Goal: Task Accomplishment & Management: Use online tool/utility

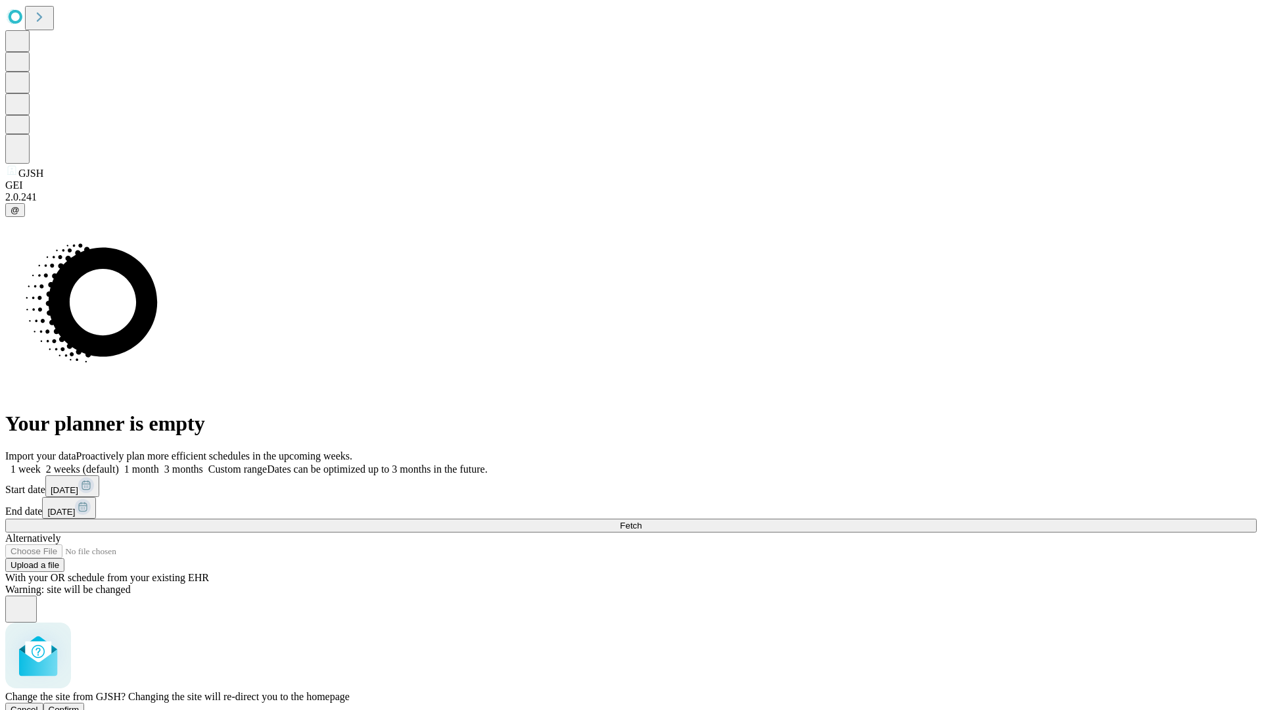
click at [80, 705] on span "Confirm" at bounding box center [64, 710] width 31 height 10
click at [159, 463] on label "1 month" at bounding box center [139, 468] width 40 height 11
click at [642, 521] on span "Fetch" at bounding box center [631, 526] width 22 height 10
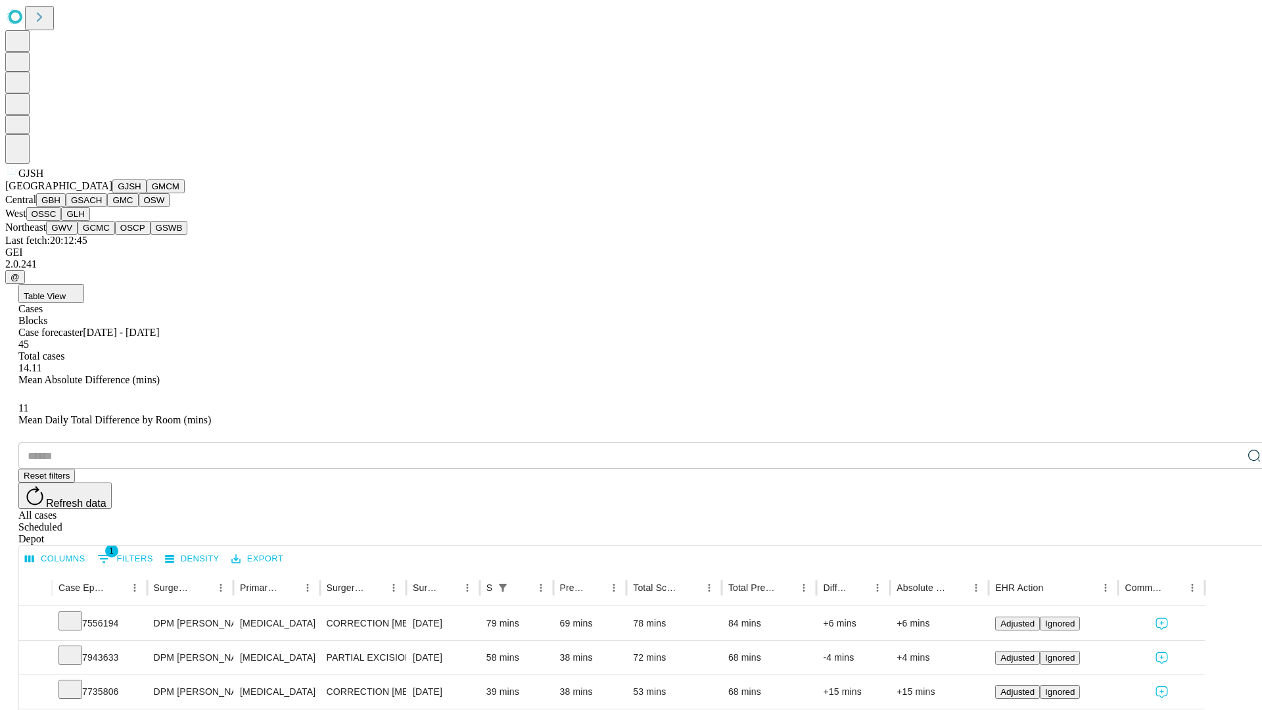
click at [147, 193] on button "GMCM" at bounding box center [166, 186] width 38 height 14
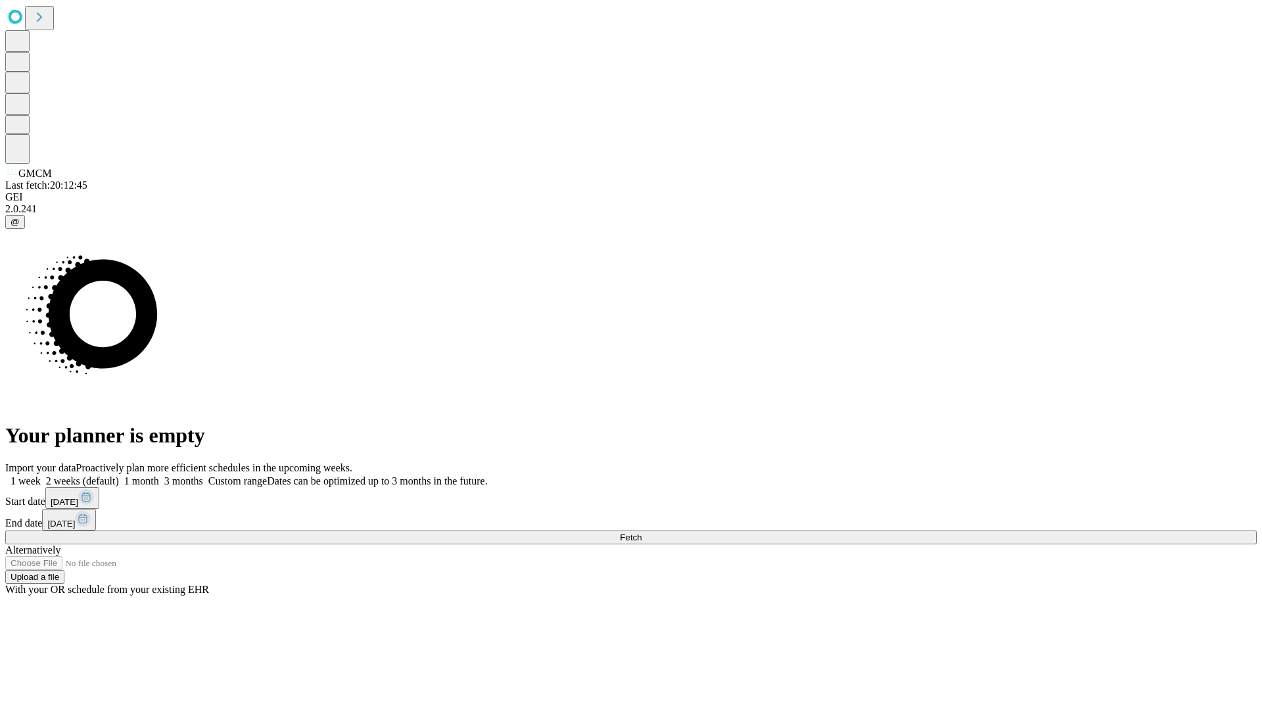
click at [159, 475] on label "1 month" at bounding box center [139, 480] width 40 height 11
click at [642, 532] on span "Fetch" at bounding box center [631, 537] width 22 height 10
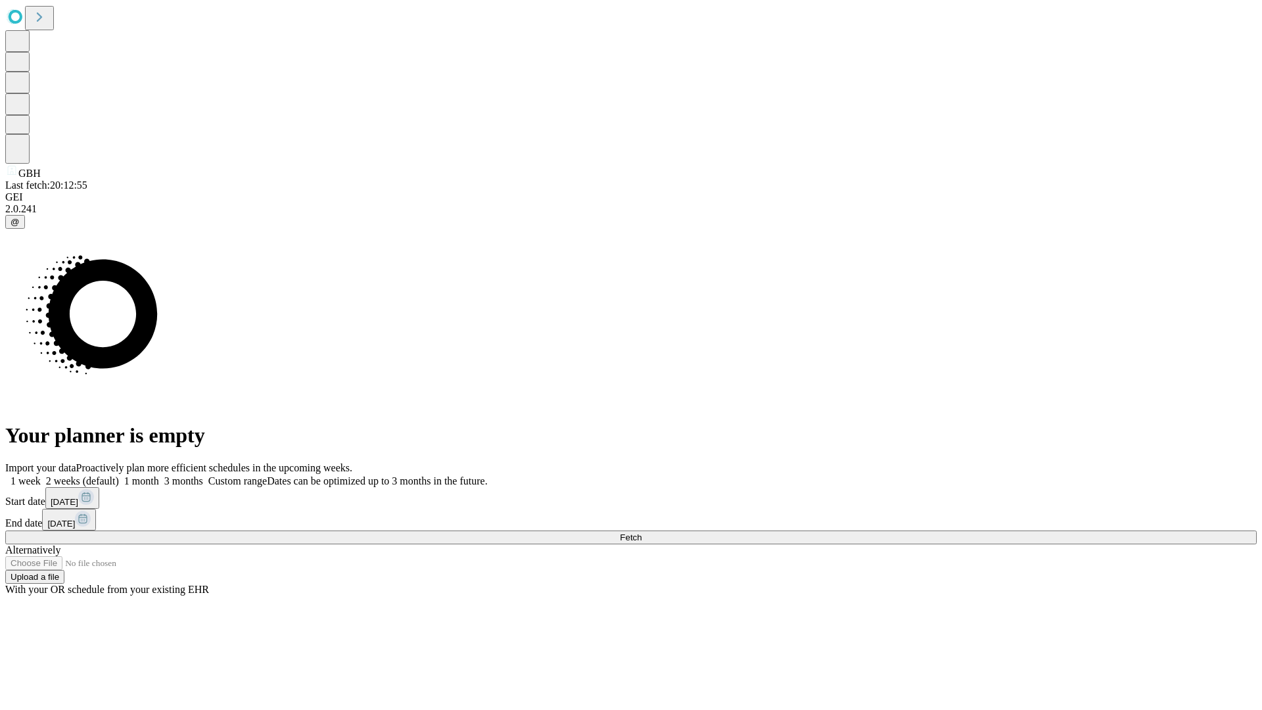
click at [159, 475] on label "1 month" at bounding box center [139, 480] width 40 height 11
click at [642, 532] on span "Fetch" at bounding box center [631, 537] width 22 height 10
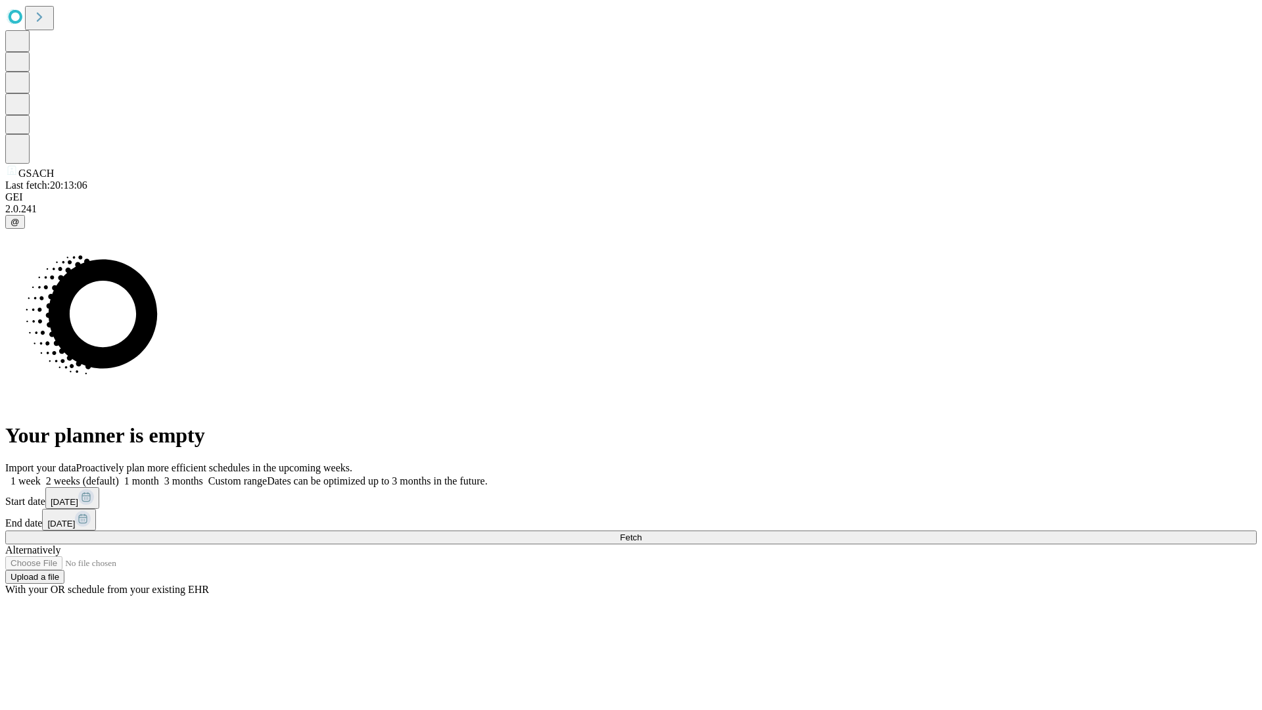
click at [159, 475] on label "1 month" at bounding box center [139, 480] width 40 height 11
click at [642, 532] on span "Fetch" at bounding box center [631, 537] width 22 height 10
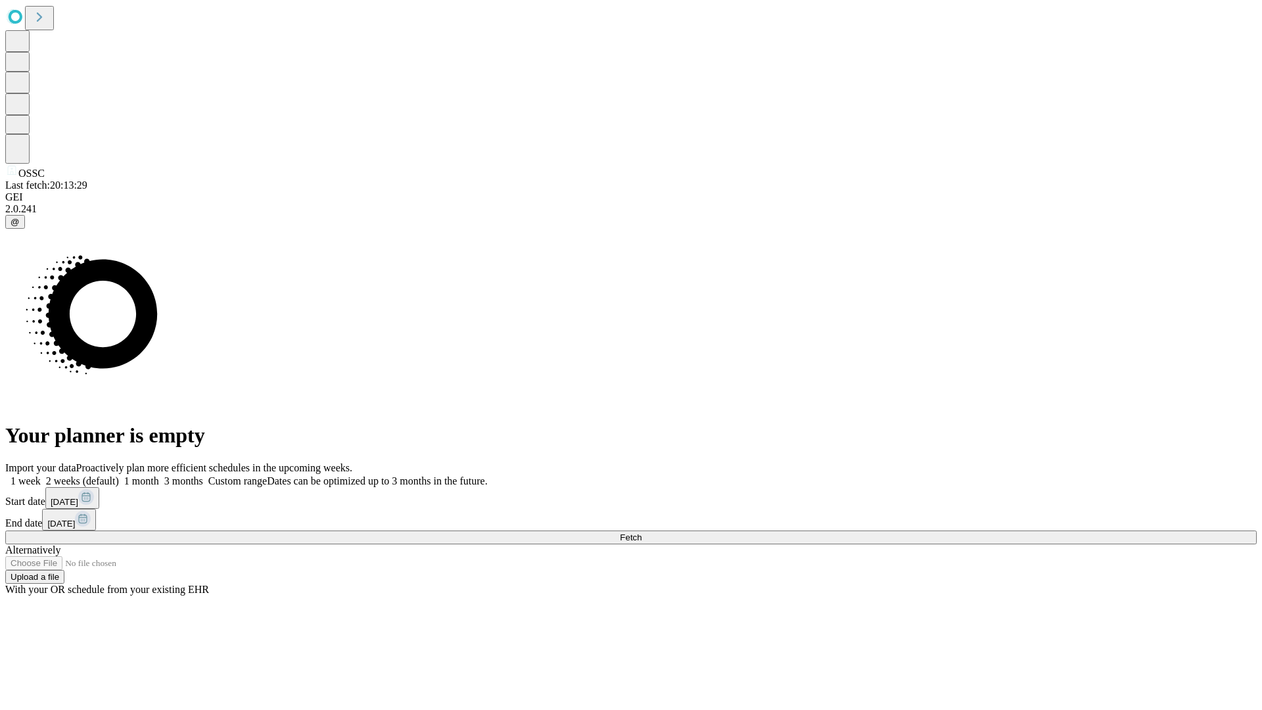
click at [642, 532] on span "Fetch" at bounding box center [631, 537] width 22 height 10
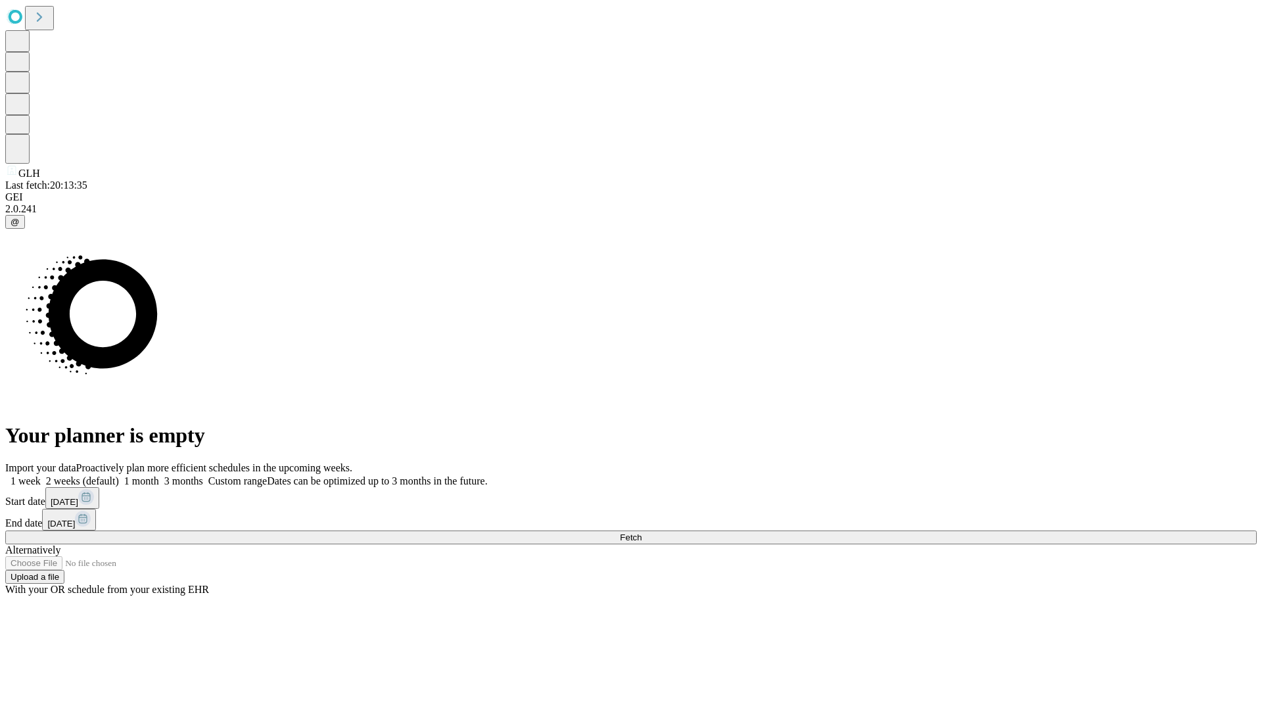
click at [159, 475] on label "1 month" at bounding box center [139, 480] width 40 height 11
click at [642, 532] on span "Fetch" at bounding box center [631, 537] width 22 height 10
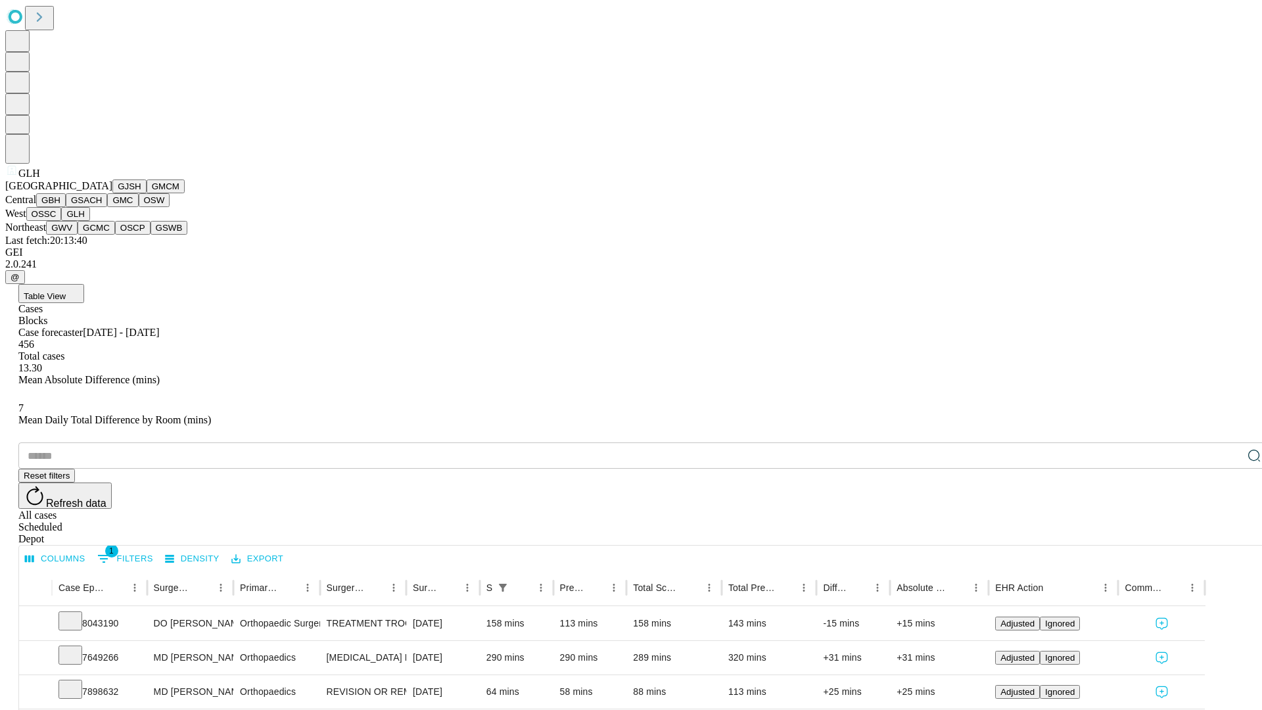
click at [78, 235] on button "GWV" at bounding box center [62, 228] width 32 height 14
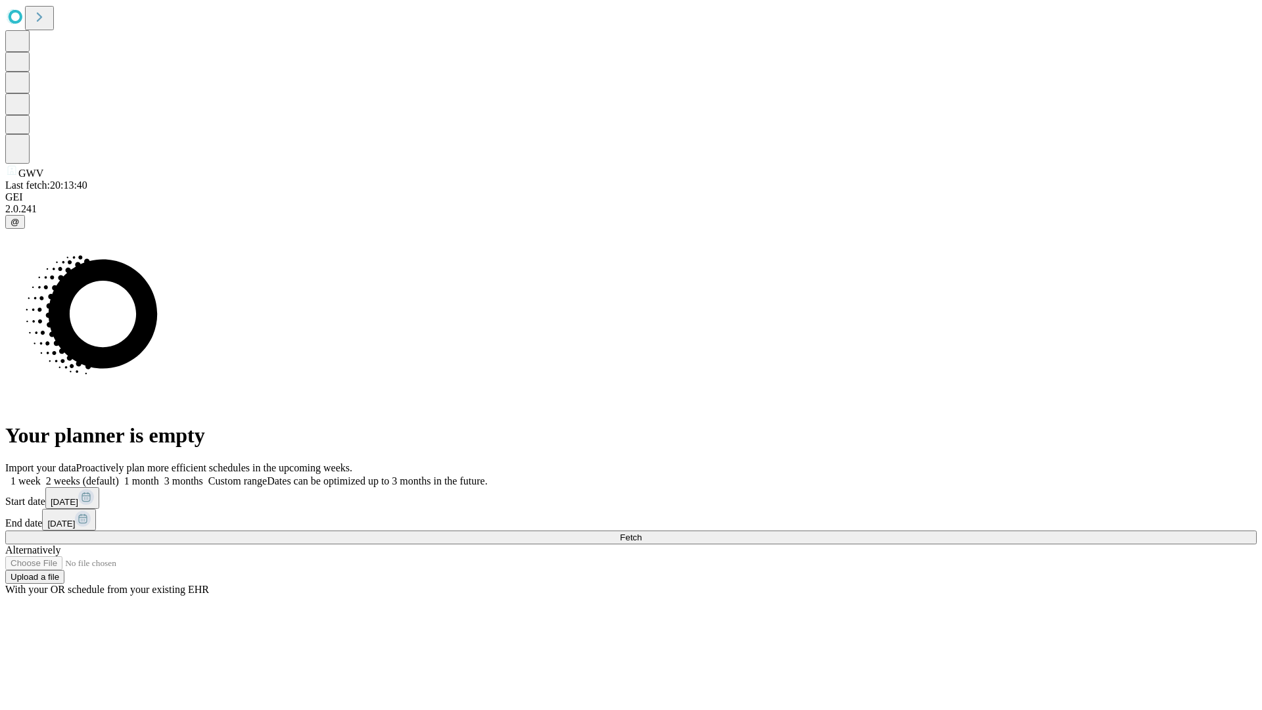
click at [159, 475] on label "1 month" at bounding box center [139, 480] width 40 height 11
click at [642, 532] on span "Fetch" at bounding box center [631, 537] width 22 height 10
click at [159, 475] on label "1 month" at bounding box center [139, 480] width 40 height 11
click at [642, 532] on span "Fetch" at bounding box center [631, 537] width 22 height 10
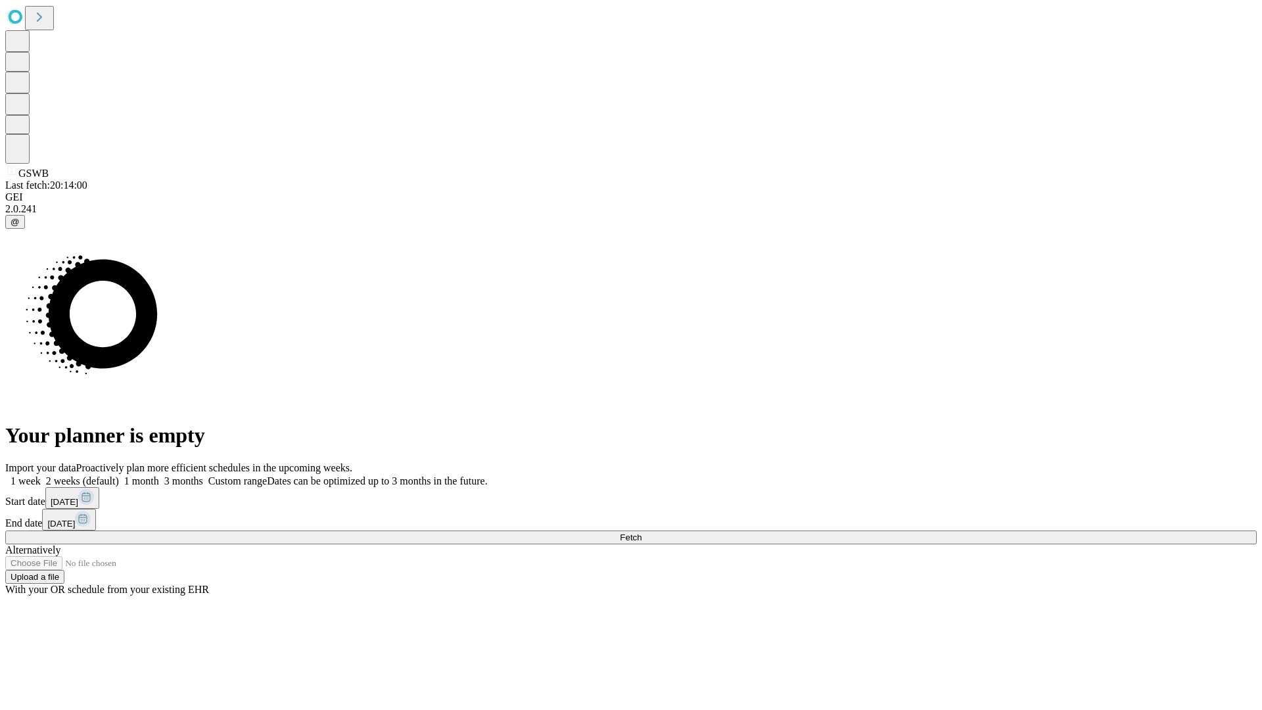
click at [159, 475] on label "1 month" at bounding box center [139, 480] width 40 height 11
click at [642, 532] on span "Fetch" at bounding box center [631, 537] width 22 height 10
